Goal: Information Seeking & Learning: Learn about a topic

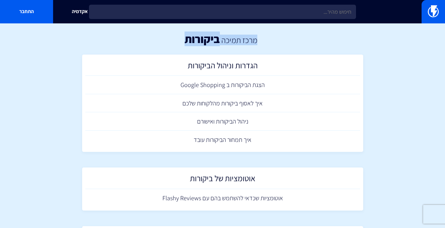
drag, startPoint x: 169, startPoint y: 38, endPoint x: 279, endPoint y: 29, distance: 111.0
click at [279, 29] on div "מרכז תמיכה ביקורות" at bounding box center [222, 38] width 445 height 31
click at [291, 37] on div "מרכז תמיכה ביקורות" at bounding box center [222, 38] width 445 height 31
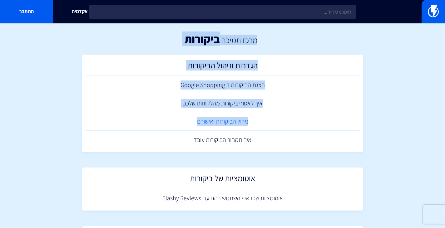
drag, startPoint x: 265, startPoint y: 38, endPoint x: 117, endPoint y: 122, distance: 171.0
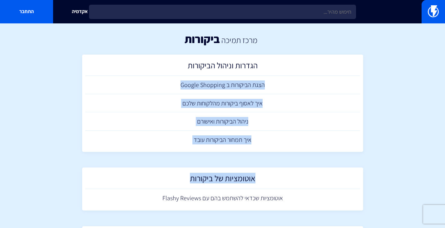
drag, startPoint x: 65, startPoint y: 164, endPoint x: 171, endPoint y: 56, distance: 151.5
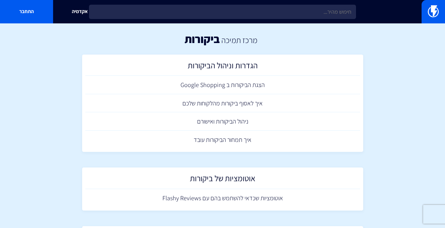
click at [143, 41] on div "מרכז תמיכה ביקורות" at bounding box center [222, 38] width 445 height 31
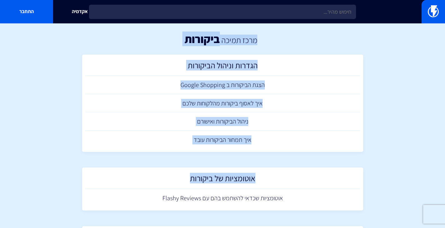
drag, startPoint x: 258, startPoint y: 39, endPoint x: 54, endPoint y: 189, distance: 253.1
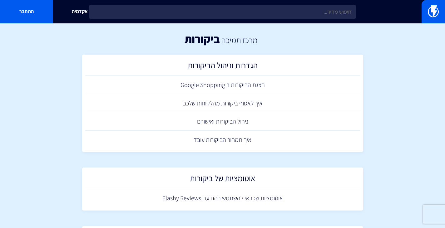
drag, startPoint x: 69, startPoint y: 173, endPoint x: 160, endPoint y: 51, distance: 152.4
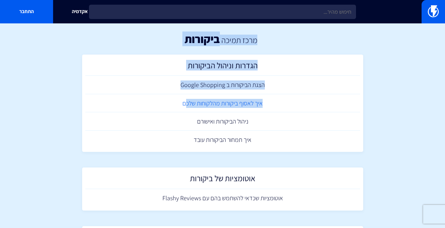
drag, startPoint x: 269, startPoint y: 37, endPoint x: 186, endPoint y: 99, distance: 103.8
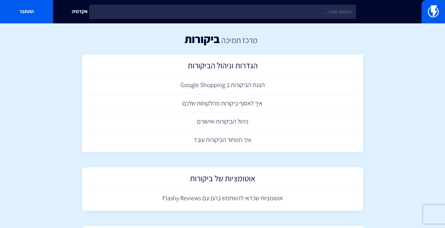
click at [84, 96] on div "הצגת הביקורות ב Google Shopping איך לאסוף ביקורות מהלקוחות שלכם ניהול הביקורות …" at bounding box center [222, 114] width 281 height 76
click at [429, 12] on img at bounding box center [433, 11] width 11 height 12
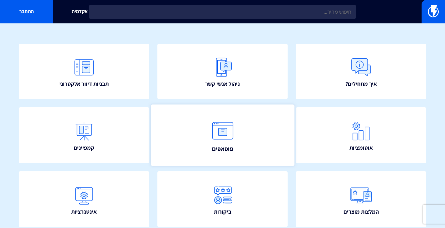
scroll to position [46, 0]
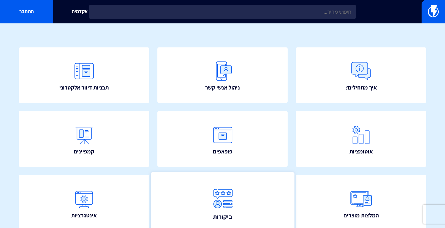
click at [219, 204] on img at bounding box center [222, 198] width 27 height 27
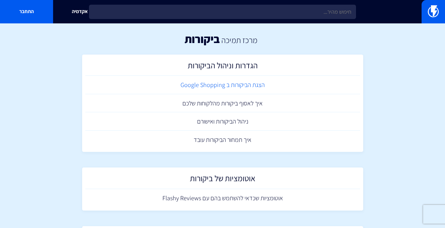
click at [253, 86] on link "הצגת הביקורות ב Google Shopping" at bounding box center [222, 85] width 275 height 18
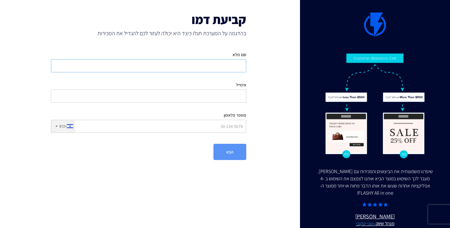
click at [229, 66] on input "שם מלא" at bounding box center [148, 65] width 195 height 13
type input "[PERSON_NAME]"
type input "[EMAIL_ADDRESS][DOMAIN_NAME]"
click at [224, 122] on input "מספר פלאפון" at bounding box center [148, 126] width 195 height 13
type input "0507811169"
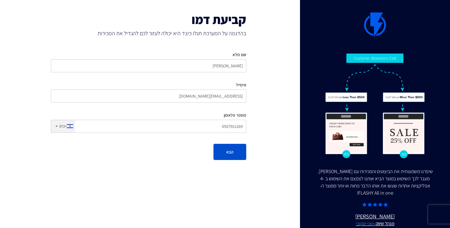
click at [226, 149] on button "הבא" at bounding box center [229, 152] width 33 height 16
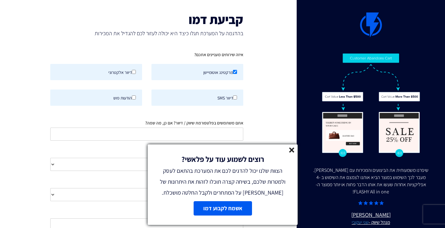
click at [290, 151] on line at bounding box center [292, 150] width 4 height 4
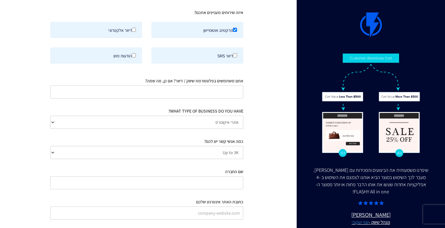
scroll to position [62, 0]
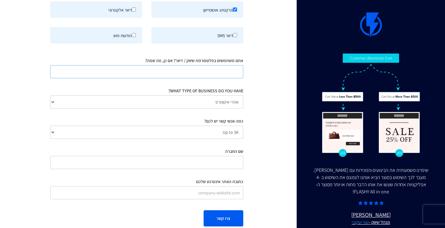
click at [226, 75] on input "אתם משתמשים בפלטפורמת שיווק / דיוור? אם כן, מה שמה?" at bounding box center [146, 71] width 193 height 13
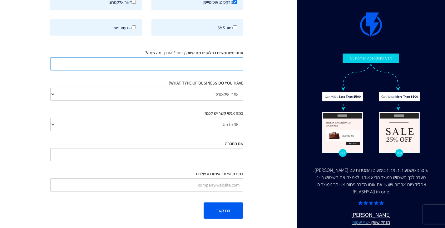
scroll to position [73, 0]
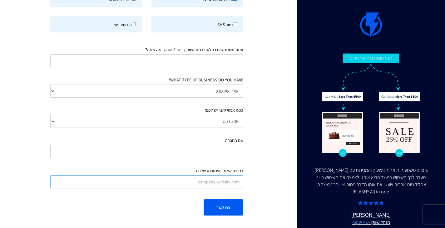
click at [215, 182] on input "כתובת האתר אינטרנט שלכם" at bounding box center [146, 182] width 193 height 13
click at [213, 153] on input "שם החברה" at bounding box center [146, 151] width 193 height 13
click at [213, 180] on input "כתובת האתר אינטרנט שלכם" at bounding box center [146, 182] width 193 height 13
paste input "[DOMAIN_NAME]"
type input "[DOMAIN_NAME]"
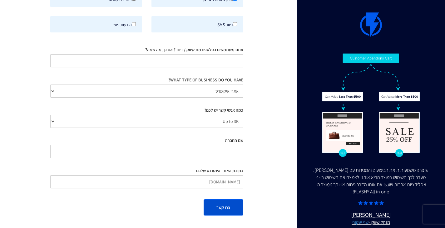
click at [211, 204] on button "צרו קשר" at bounding box center [224, 208] width 40 height 16
click at [201, 153] on input "שם החברה" at bounding box center [146, 151] width 193 height 13
type input "MOON"
click at [199, 65] on input "אתם משתמשים בפלטפורמת שיווק / דיוור? אם כן, מה שמה?" at bounding box center [146, 60] width 193 height 13
click at [220, 202] on button "צרו קשר" at bounding box center [224, 208] width 40 height 16
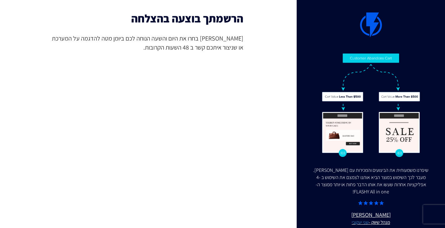
scroll to position [0, 0]
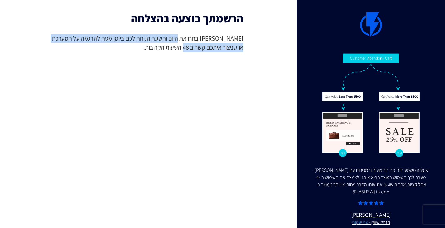
drag, startPoint x: 176, startPoint y: 50, endPoint x: 186, endPoint y: 40, distance: 14.4
click at [186, 40] on span "[PERSON_NAME] בחרו את היום והשעה הנוחה לכם ביומן מטה להדגמה על המערכת או שניצור…" at bounding box center [146, 43] width 193 height 18
click at [191, 51] on span "[PERSON_NAME] בחרו את היום והשעה הנוחה לכם ביומן מטה להדגמה על המערכת או שניצור…" at bounding box center [146, 43] width 193 height 18
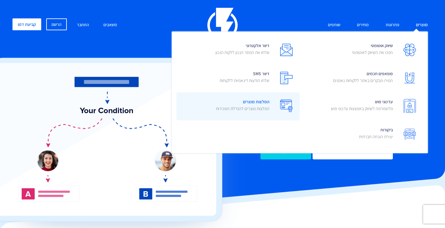
click at [256, 104] on span "המלצות מוצרים המלצות מוצרים להגדלת המכירות" at bounding box center [243, 106] width 54 height 18
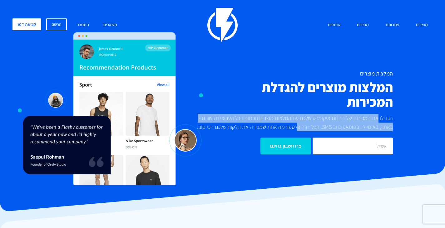
drag, startPoint x: 365, startPoint y: 122, endPoint x: 298, endPoint y: 126, distance: 66.9
click at [298, 126] on p "הגדילו את המכירות של החנות איקומרס שלכם עם המלצות מוצרים חכמות בכל הערוצי תקשור…" at bounding box center [292, 122] width 201 height 17
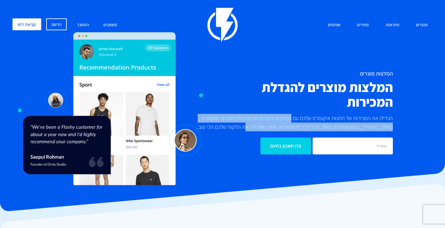
drag, startPoint x: 255, startPoint y: 128, endPoint x: 291, endPoint y: 120, distance: 37.4
click at [291, 120] on p "הגדילו את המכירות של החנות איקומרס שלכם עם המלצות מוצרים חכמות בכל הערוצי תקשור…" at bounding box center [292, 122] width 201 height 17
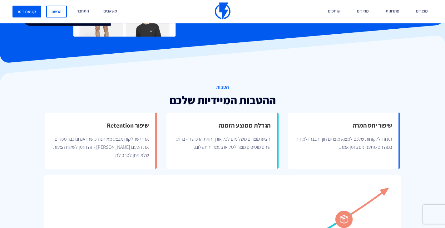
scroll to position [156, 0]
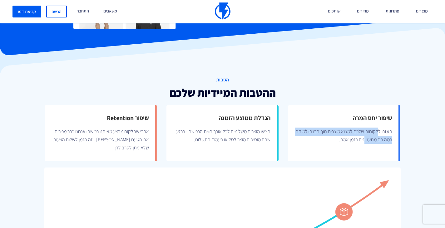
drag, startPoint x: 378, startPoint y: 134, endPoint x: 364, endPoint y: 142, distance: 16.5
click at [364, 142] on p "תעזרו ללקוחות שלכם למצוא מוצרים תוך הבנה ולמידה במה הם מתעניינים בזמן אמת." at bounding box center [343, 134] width 98 height 19
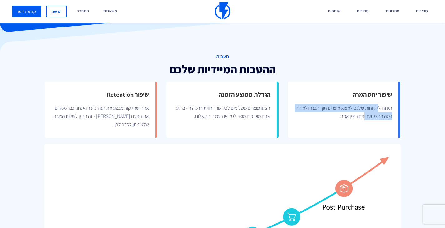
scroll to position [187, 0]
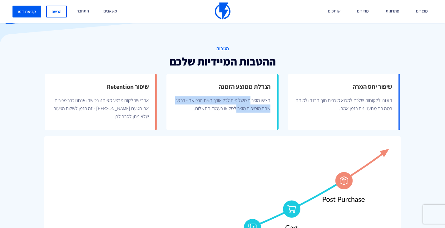
drag, startPoint x: 249, startPoint y: 100, endPoint x: 235, endPoint y: 109, distance: 16.9
click at [235, 109] on p "הציעו מוצרים משלימים לכל אורך חווית הרכישה - ברגע שהם מוסיפים מוצר לסל או בעמוד…" at bounding box center [222, 102] width 98 height 19
click at [205, 110] on p "הציעו מוצרים משלימים לכל אורך חווית הרכישה - ברגע שהם מוסיפים מוצר לסל או בעמוד…" at bounding box center [222, 102] width 98 height 19
drag, startPoint x: 228, startPoint y: 103, endPoint x: 242, endPoint y: 97, distance: 15.1
click at [242, 97] on p "הציעו מוצרים משלימים לכל אורך חווית הרכישה - ברגע שהם מוסיפים מוצר לסל או בעמוד…" at bounding box center [222, 102] width 98 height 19
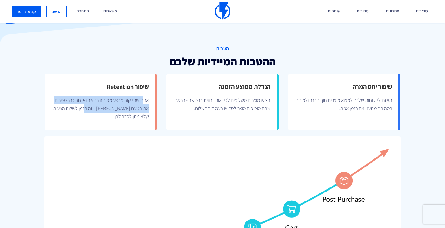
drag, startPoint x: 144, startPoint y: 102, endPoint x: 92, endPoint y: 112, distance: 53.1
click at [92, 112] on p "אחרי שהלקוח מבצע מאיתנו רכישה ואנחנו כבר מכירים את הטעם שלו - זה הזמן לשלוח הצע…" at bounding box center [100, 106] width 98 height 27
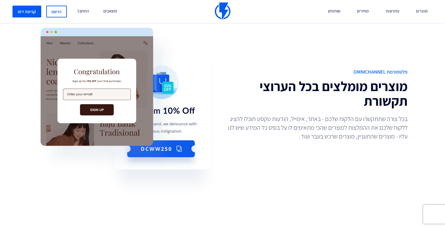
scroll to position [531, 0]
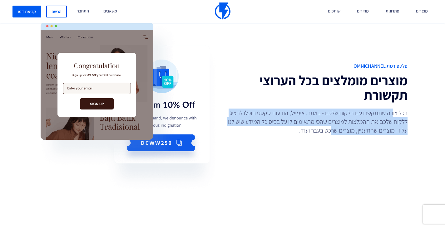
drag, startPoint x: 393, startPoint y: 115, endPoint x: 322, endPoint y: 136, distance: 73.6
click at [322, 136] on div "פלטפורמת OmniChannel מוצרים מומלצים בכל הערוצי תקשורת בכל צורה שתתקשרו עם הלקוח…" at bounding box center [318, 100] width 190 height 75
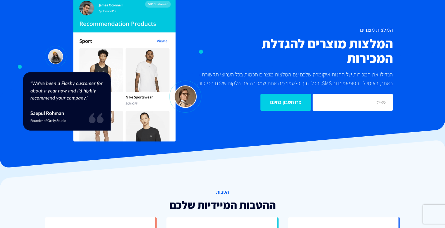
scroll to position [0, 0]
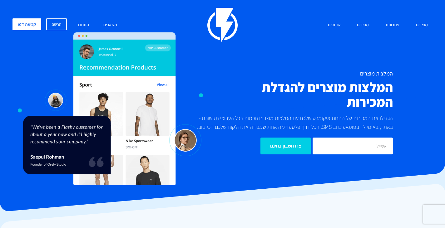
drag, startPoint x: 252, startPoint y: 124, endPoint x: 360, endPoint y: 11, distance: 155.5
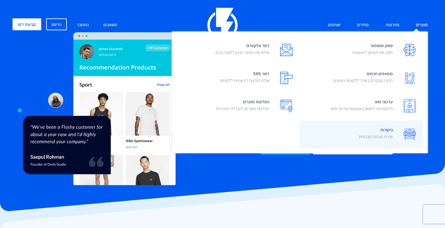
click at [355, 131] on link "ביקורות יצירת הוכחה חברתית" at bounding box center [361, 135] width 123 height 28
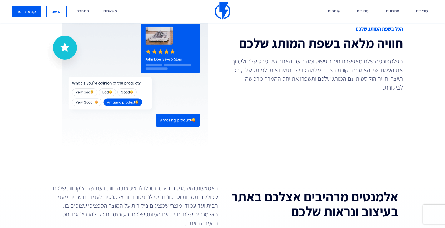
scroll to position [687, 0]
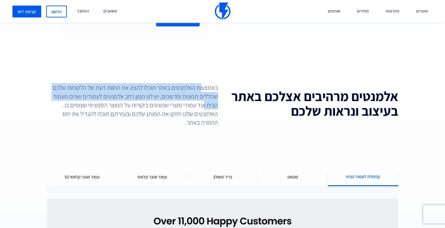
drag, startPoint x: 202, startPoint y: 91, endPoint x: 203, endPoint y: 106, distance: 15.0
click at [203, 106] on p "באמצעות האלמנטים באתר תוכלו להציג את החוות דעת של הלקוחות שלכם שכוללים תמונות ו…" at bounding box center [132, 105] width 171 height 44
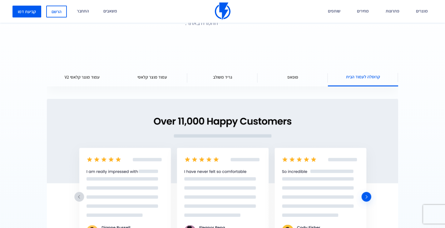
scroll to position [781, 0]
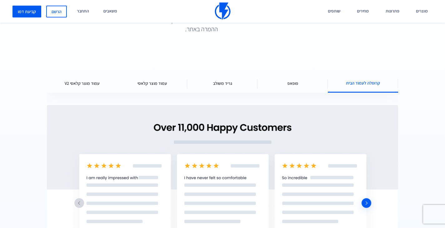
click at [151, 87] on div "עמוד מוצר קלאסי" at bounding box center [152, 83] width 70 height 19
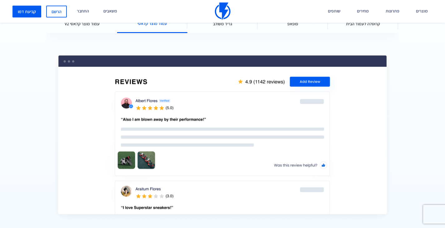
scroll to position [750, 0]
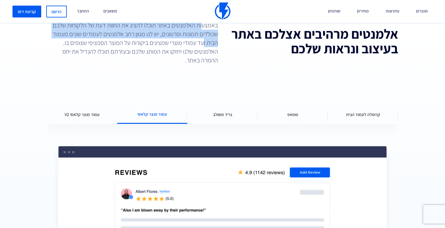
click at [95, 116] on span "עמוד מוצר קלאסי V2" at bounding box center [82, 115] width 35 height 6
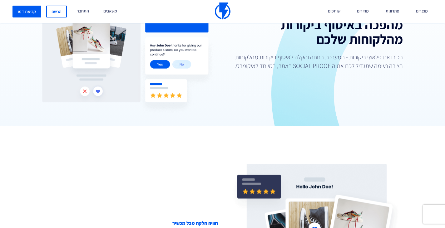
scroll to position [0, 0]
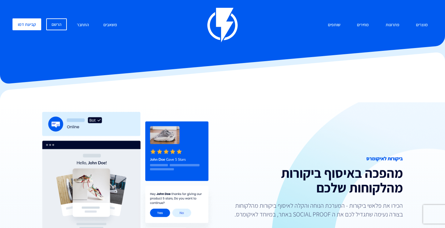
drag, startPoint x: 158, startPoint y: 190, endPoint x: 272, endPoint y: 32, distance: 195.1
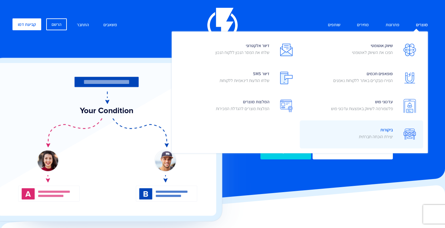
click at [378, 137] on p "יצירת הוכחה חברתית" at bounding box center [376, 137] width 34 height 6
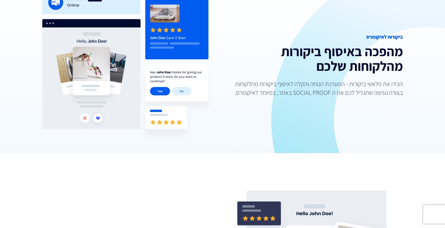
scroll to position [125, 0]
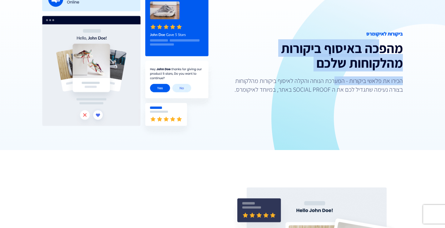
drag, startPoint x: 371, startPoint y: 51, endPoint x: 334, endPoint y: 75, distance: 44.7
click at [334, 75] on div "ביקורות לאיקומרס מהפכה באיסוף ביקורות מהלקוחות שלכם הכירו את פלאשי ביקורות - המ…" at bounding box center [315, 64] width 185 height 67
click at [350, 69] on h2 "מהפכה באיסוף ביקורות מהלקוחות שלכם" at bounding box center [315, 55] width 176 height 29
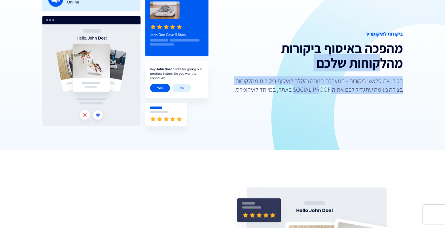
drag, startPoint x: 378, startPoint y: 68, endPoint x: 319, endPoint y: 90, distance: 62.8
click at [319, 90] on div "ביקורות לאיקומרס מהפכה באיסוף ביקורות מהלקוחות שלכם הכירו את פלאשי ביקורות - המ…" at bounding box center [315, 64] width 185 height 67
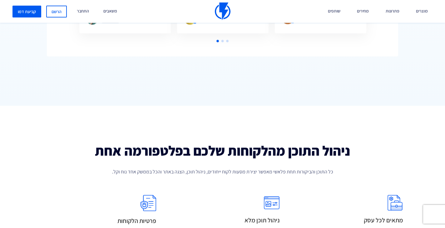
scroll to position [812, 0]
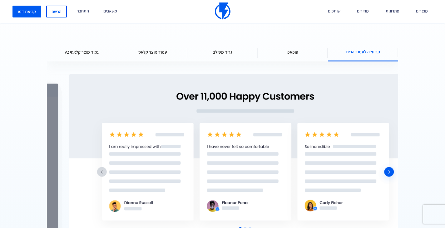
click at [381, 136] on img "1 / 5" at bounding box center [245, 159] width 351 height 170
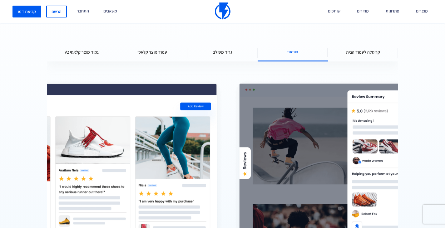
click at [412, 133] on div "קרוסלה לעמוד הבית פופאפ גריד משולב עמוד מוצר קלאסי עמוד מוצר קלאסי V2" at bounding box center [223, 149] width 436 height 288
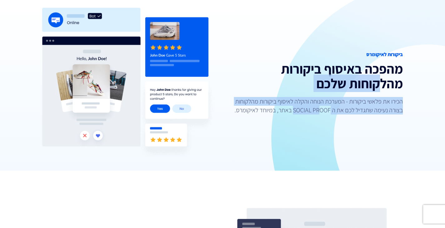
scroll to position [0, 0]
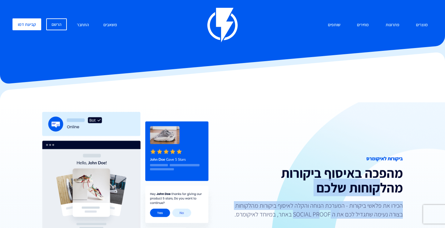
click at [220, 24] on img at bounding box center [222, 25] width 30 height 35
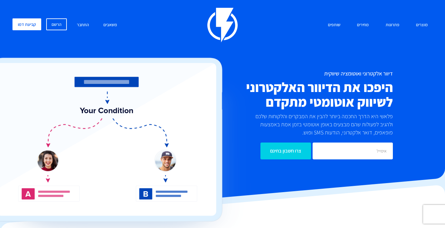
drag, startPoint x: 157, startPoint y: 177, endPoint x: 321, endPoint y: -8, distance: 247.0
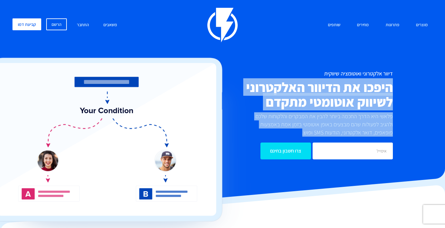
drag, startPoint x: 285, startPoint y: 69, endPoint x: 270, endPoint y: 155, distance: 86.5
click at [270, 155] on div "מוצרים שיווק אוטומטי הפכו את השיווק לאוטומטי דיוור אלקטרוני שלחו את המסר הנכון …" at bounding box center [222, 91] width 429 height 167
click at [243, 128] on img at bounding box center [117, 152] width 267 height 189
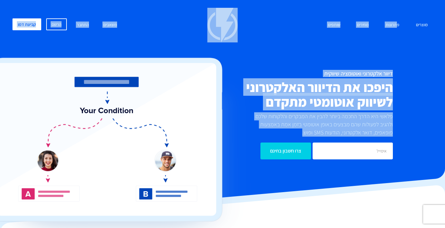
drag, startPoint x: 262, startPoint y: 142, endPoint x: 396, endPoint y: 40, distance: 168.4
click at [396, 40] on div "מוצרים שיווק אוטומטי הפכו את השיווק לאוטומטי דיוור אלקטרוני שלחו את המסר הנכון …" at bounding box center [222, 91] width 429 height 167
click at [391, 40] on div "מוצרים שיווק אוטומטי הפכו את השיווק לאוטומטי דיוור אלקטרוני שלחו את המסר הנכון …" at bounding box center [222, 25] width 429 height 35
